Goal: Entertainment & Leisure: Consume media (video, audio)

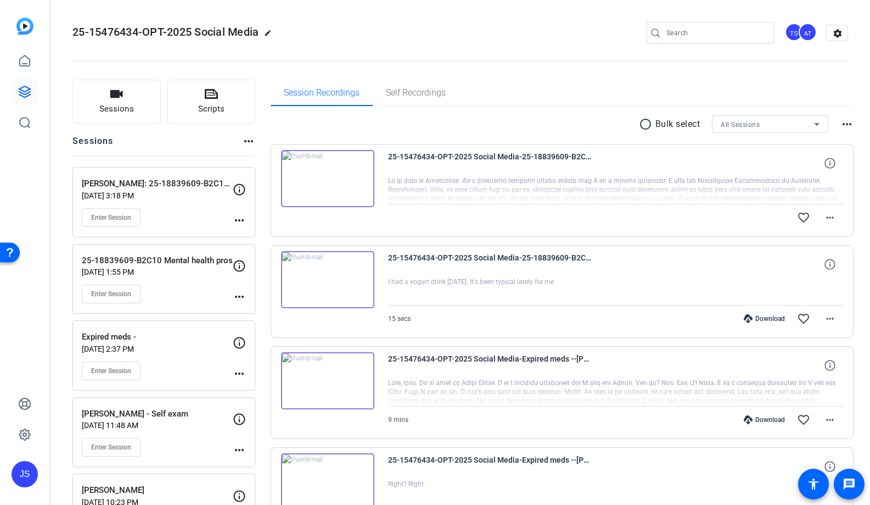
click at [333, 186] on img at bounding box center [327, 178] width 93 height 57
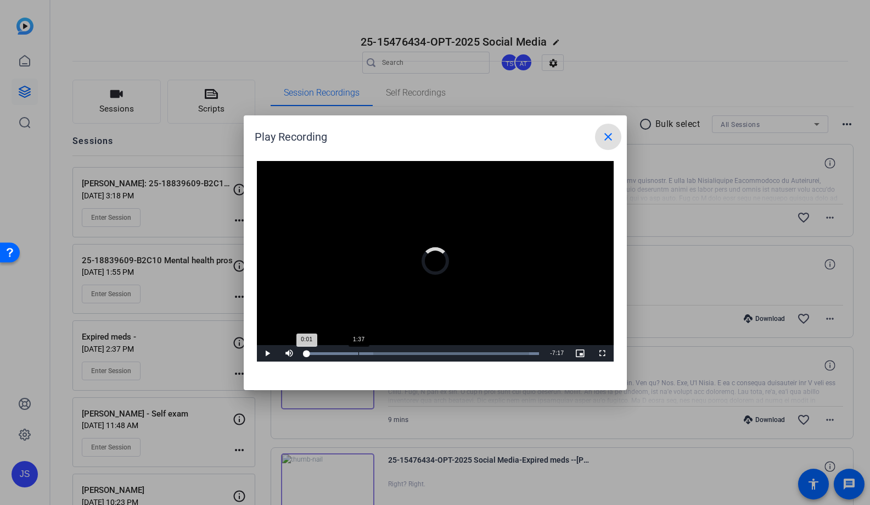
click at [358, 352] on div "Loaded : 100.00% 1:37 0:01" at bounding box center [422, 353] width 233 height 3
drag, startPoint x: 358, startPoint y: 351, endPoint x: 434, endPoint y: 359, distance: 76.7
click at [434, 359] on div "Loaded : 100.00% 4:14 4:18" at bounding box center [423, 353] width 244 height 16
click at [602, 139] on mat-icon "close" at bounding box center [608, 136] width 13 height 13
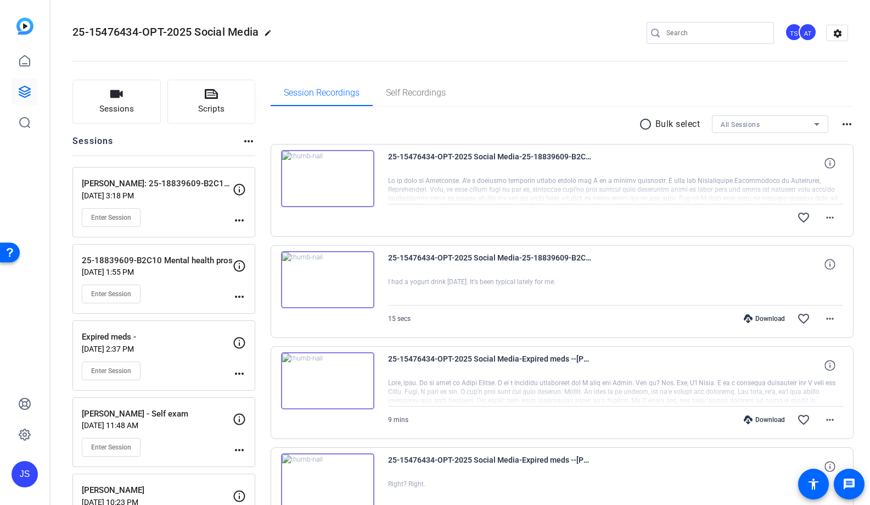
click at [352, 279] on img at bounding box center [327, 279] width 93 height 57
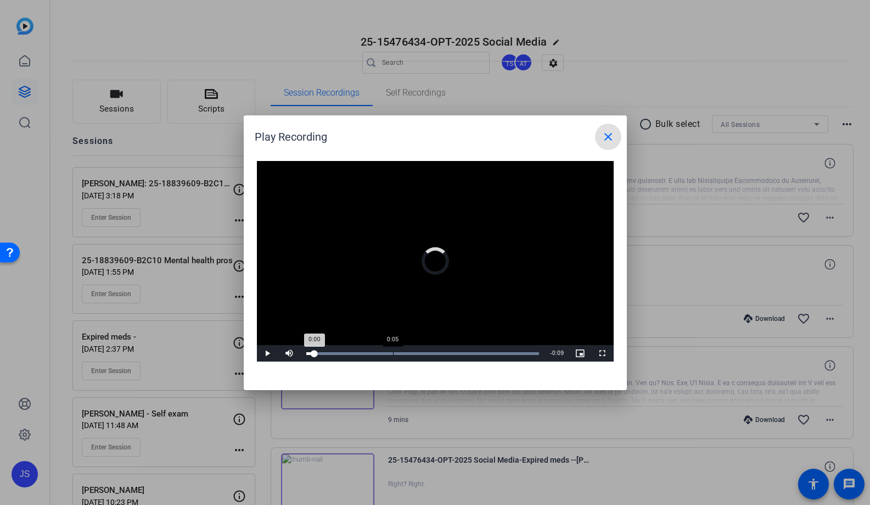
click at [392, 345] on div "Loaded : 100.00% 0:05 0:00" at bounding box center [423, 353] width 244 height 16
drag, startPoint x: 392, startPoint y: 345, endPoint x: 337, endPoint y: 356, distance: 56.5
click at [337, 356] on div "Loaded : 100.00% 0:06 0:08" at bounding box center [423, 353] width 244 height 16
click at [602, 138] on mat-icon "close" at bounding box center [608, 136] width 13 height 13
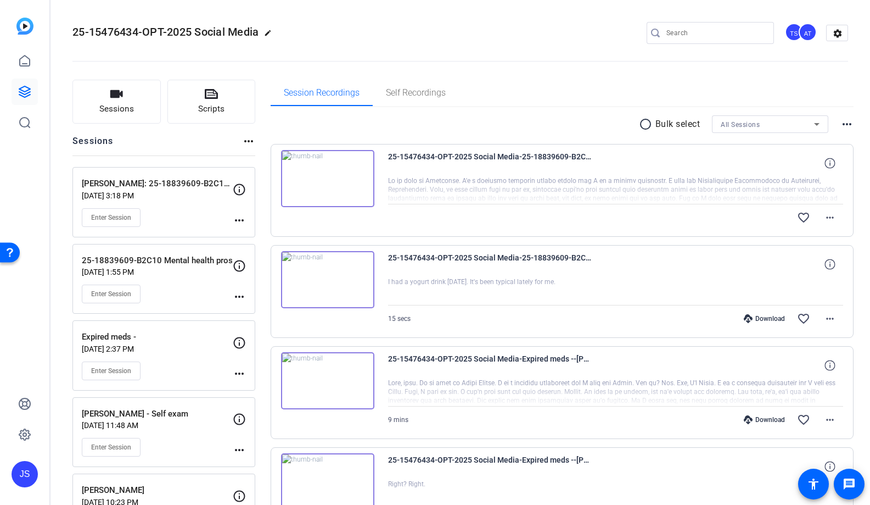
click at [514, 184] on div at bounding box center [616, 189] width 456 height 27
